Goal: Find specific page/section: Find specific page/section

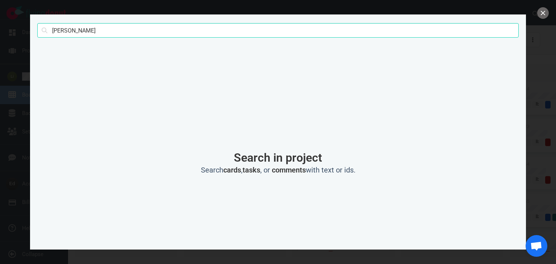
scroll to position [1013, 0]
drag, startPoint x: 117, startPoint y: 27, endPoint x: 50, endPoint y: 22, distance: 67.4
click at [50, 22] on div "[PERSON_NAME] Search" at bounding box center [277, 30] width 481 height 33
type input "[PERSON_NAME]"
click button "Search" at bounding box center [0, 0] width 0 height 0
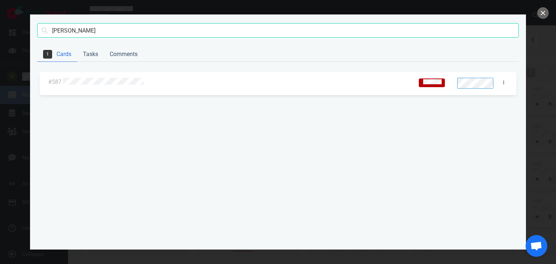
click at [102, 77] on div at bounding box center [236, 81] width 350 height 17
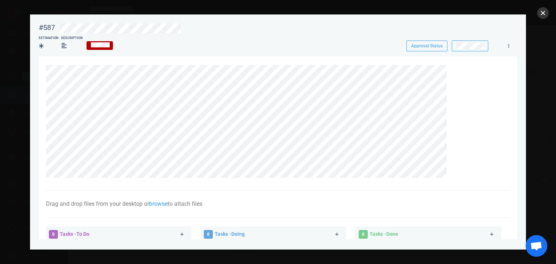
click at [539, 16] on button "close" at bounding box center [543, 13] width 12 height 12
click at [541, 15] on button "close" at bounding box center [543, 13] width 12 height 12
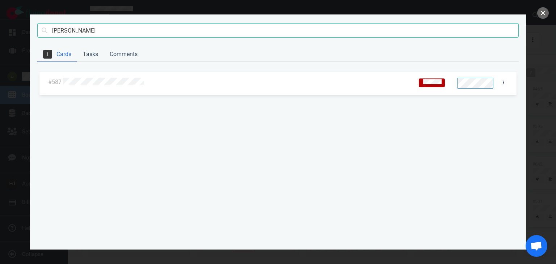
click at [541, 15] on button "close" at bounding box center [543, 13] width 12 height 12
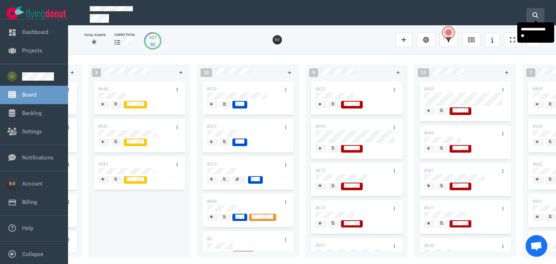
click at [539, 15] on button at bounding box center [535, 15] width 18 height 14
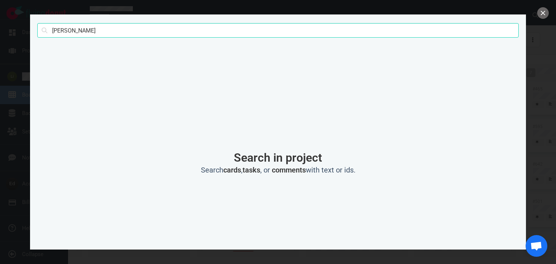
drag, startPoint x: 89, startPoint y: 26, endPoint x: 29, endPoint y: 26, distance: 60.0
click at [29, 26] on div "[PERSON_NAME] Search Search in project Search cards , tasks , or comments with …" at bounding box center [278, 132] width 556 height 264
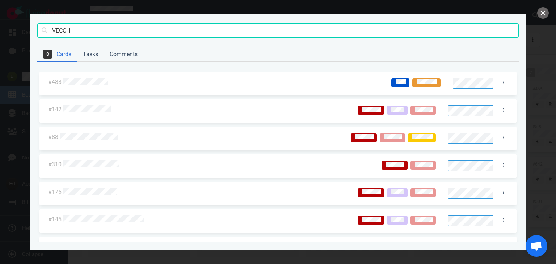
type input "VECCHI"
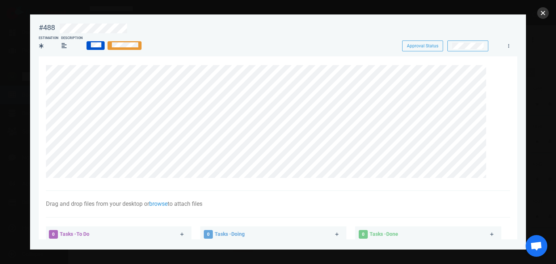
click at [543, 14] on button "close" at bounding box center [543, 13] width 12 height 12
